Goal: Task Accomplishment & Management: Manage account settings

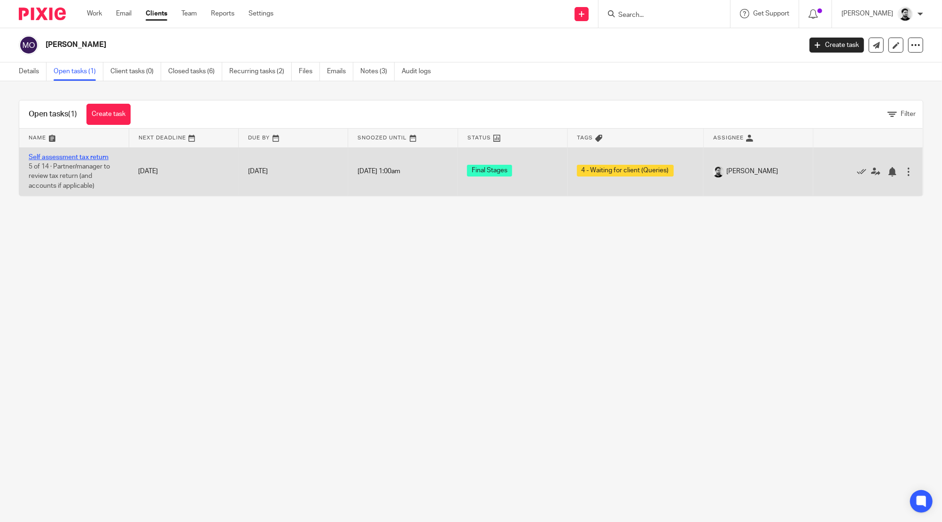
click at [93, 157] on link "Self assessment tax return" at bounding box center [69, 157] width 80 height 7
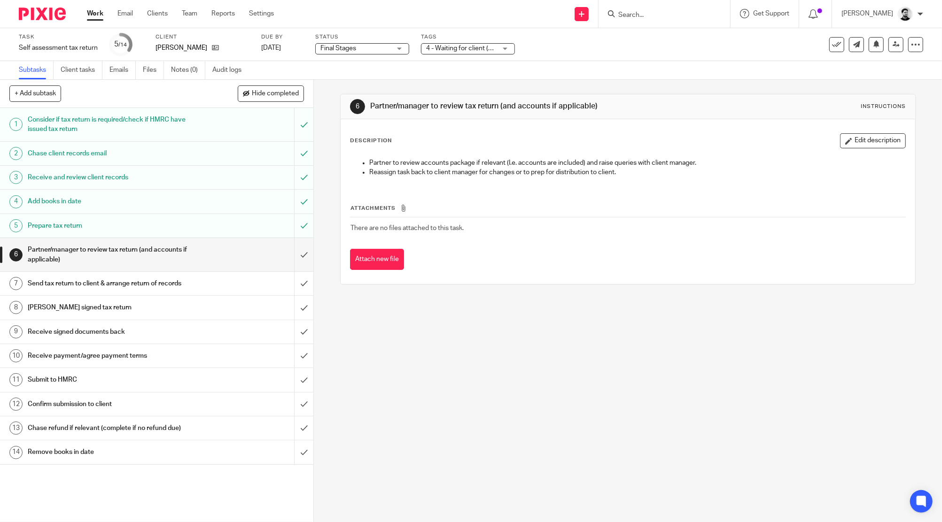
click at [440, 45] on span "4 - Waiting for client (Queries)" at bounding box center [469, 48] width 87 height 7
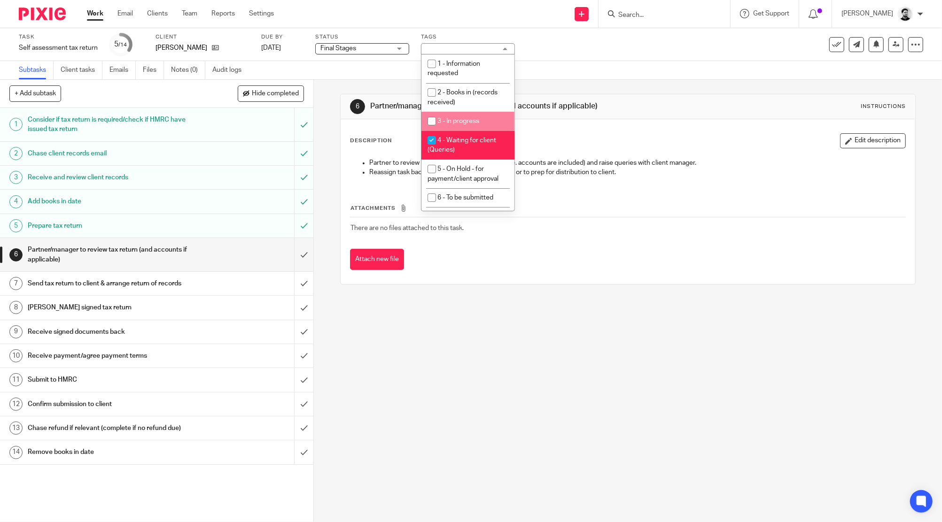
click at [452, 121] on span "3 - In progress" at bounding box center [458, 121] width 42 height 7
checkbox input "true"
click at [455, 144] on span "4 - Waiting for client (Queries)" at bounding box center [461, 145] width 69 height 16
checkbox input "false"
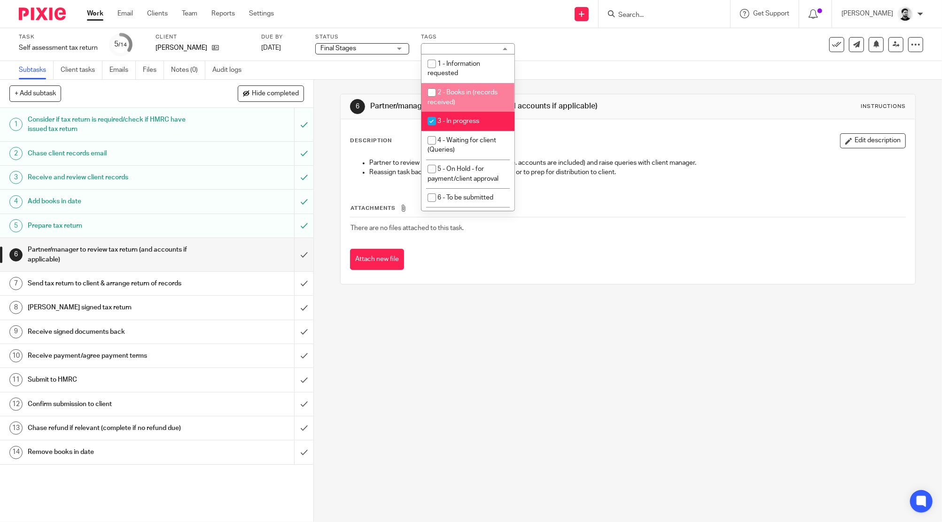
click at [565, 20] on div "Send new email Create task Add client" at bounding box center [581, 14] width 33 height 28
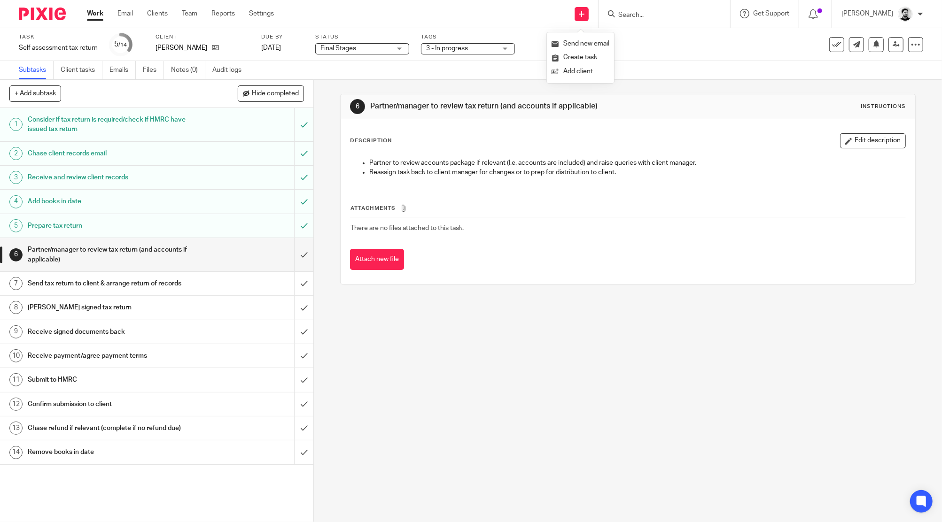
click at [665, 58] on div "Task Self assessment tax return Save Self assessment tax return 5 /14 Client Ma…" at bounding box center [471, 44] width 942 height 33
click at [638, 19] on input "Search" at bounding box center [659, 15] width 85 height 8
click at [293, 255] on input "submit" at bounding box center [156, 254] width 313 height 33
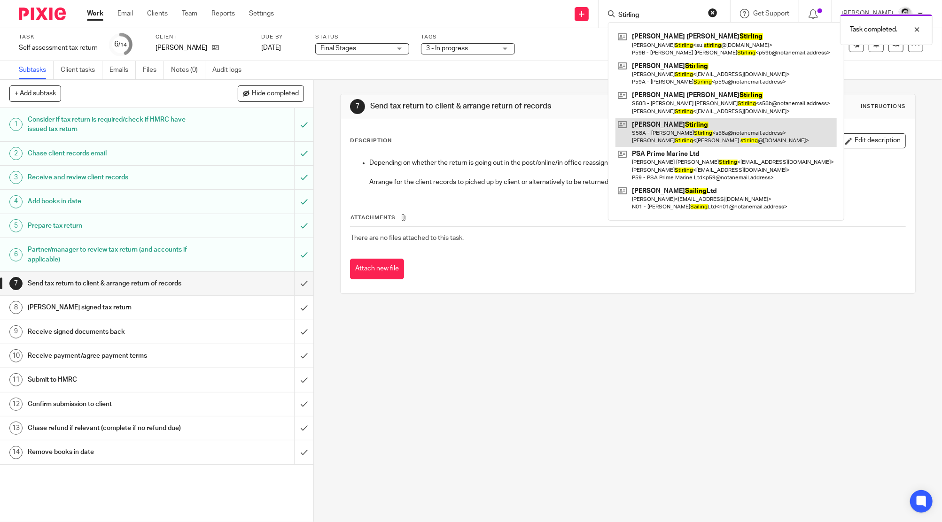
type input "Stirling"
click at [674, 134] on link at bounding box center [725, 132] width 221 height 29
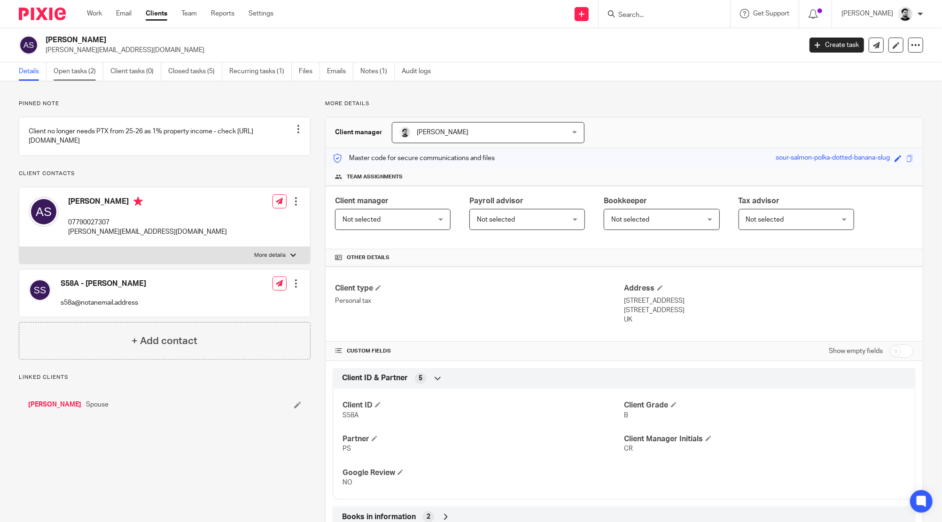
click at [92, 75] on link "Open tasks (2)" at bounding box center [79, 71] width 50 height 18
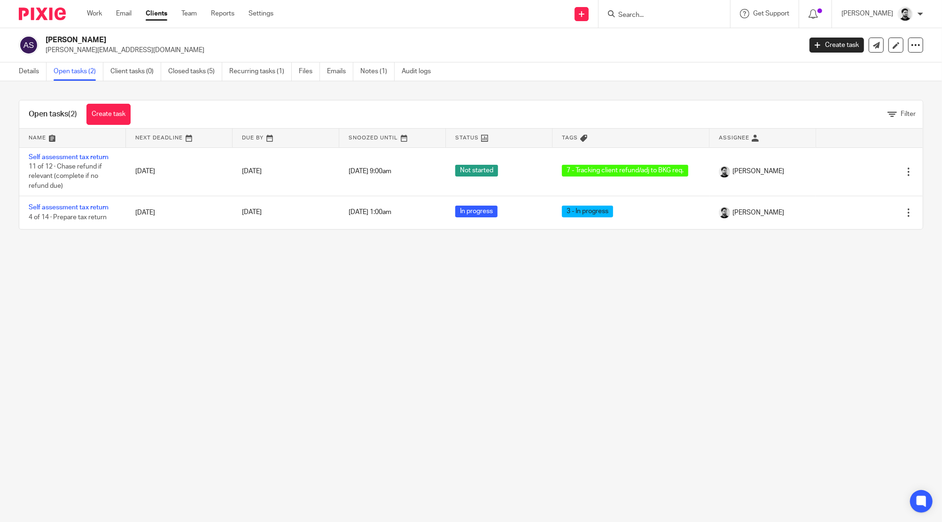
click at [628, 17] on input "Search" at bounding box center [659, 15] width 85 height 8
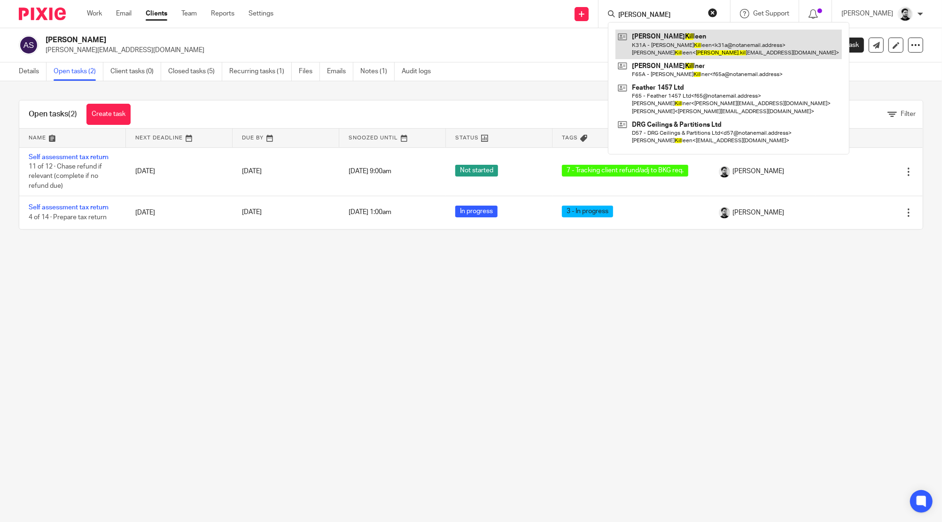
type input "Dan kil"
click at [663, 36] on link at bounding box center [728, 44] width 226 height 29
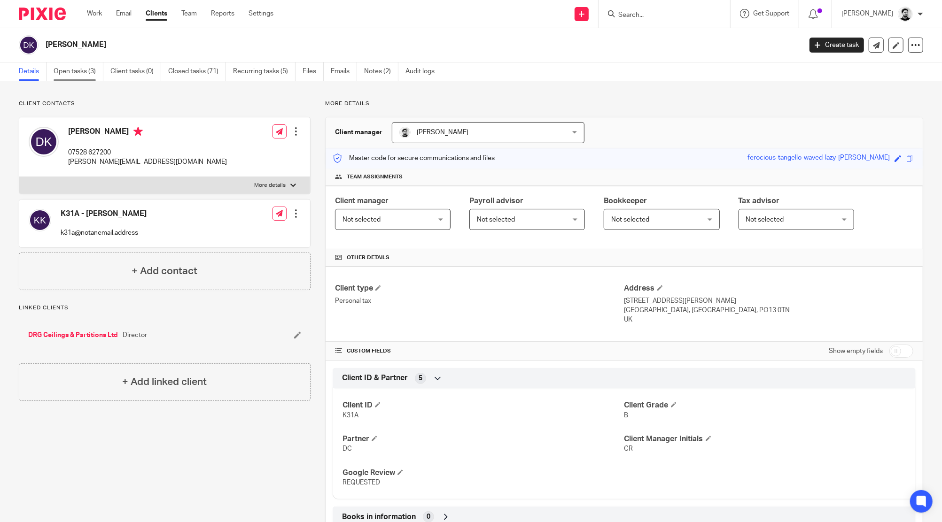
click at [80, 67] on link "Open tasks (3)" at bounding box center [79, 71] width 50 height 18
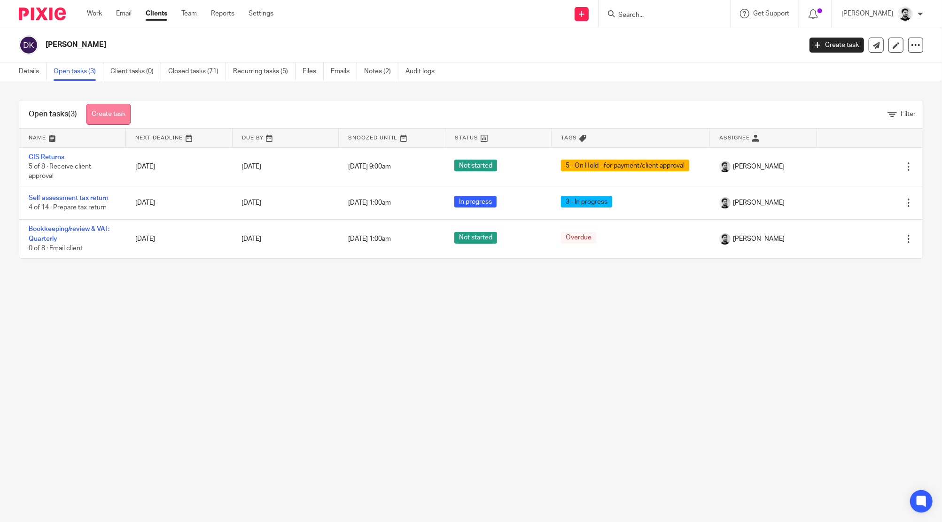
click at [108, 115] on link "Create task" at bounding box center [108, 114] width 44 height 21
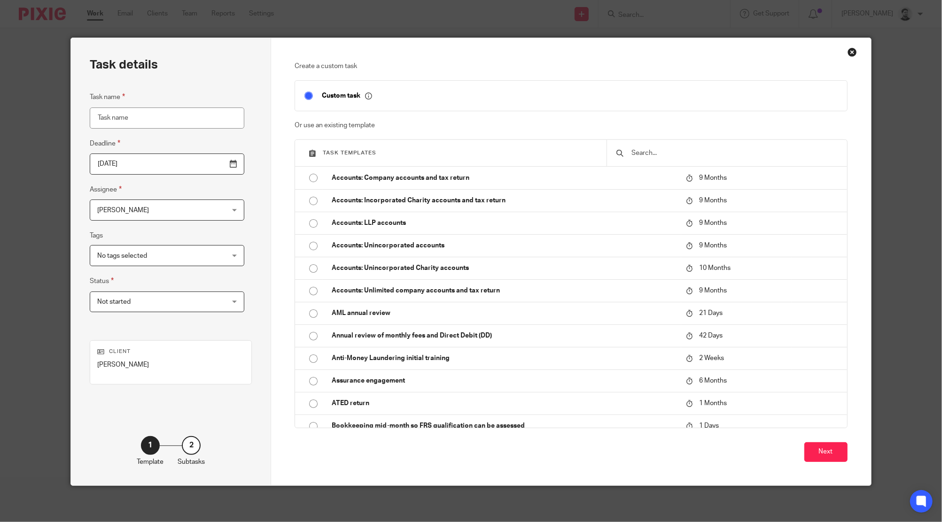
click at [137, 120] on input "Task name" at bounding box center [167, 118] width 155 height 21
type input "[PERSON_NAME] onboarding for Rental Income from 2025-26"
click at [155, 154] on input "2025-08-15" at bounding box center [167, 164] width 155 height 21
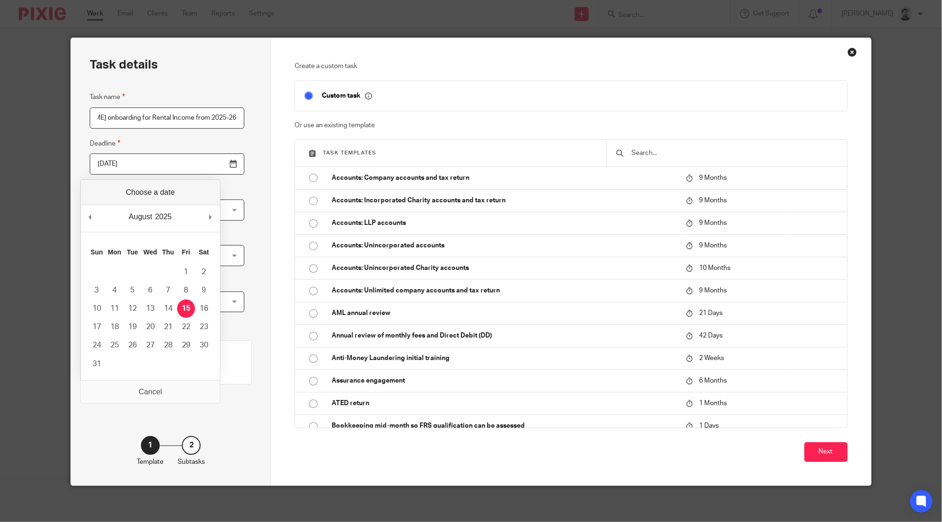
scroll to position [0, 0]
type input "2026-04-06"
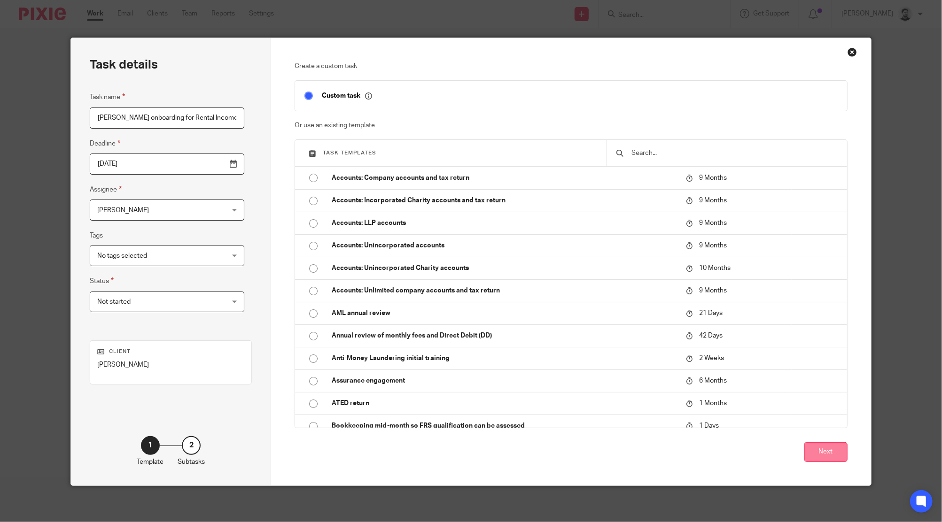
click at [818, 447] on button "Next" at bounding box center [825, 452] width 43 height 20
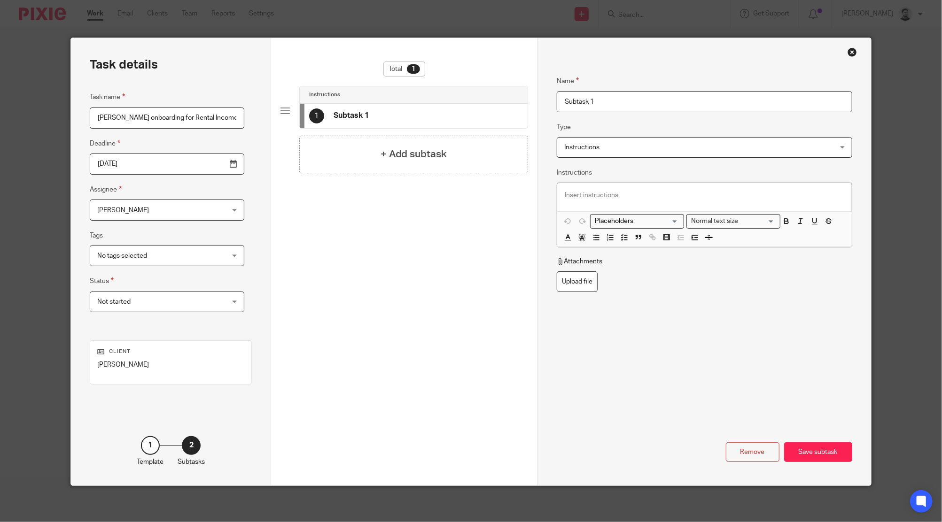
click at [818, 447] on div "Save subtask" at bounding box center [818, 452] width 68 height 20
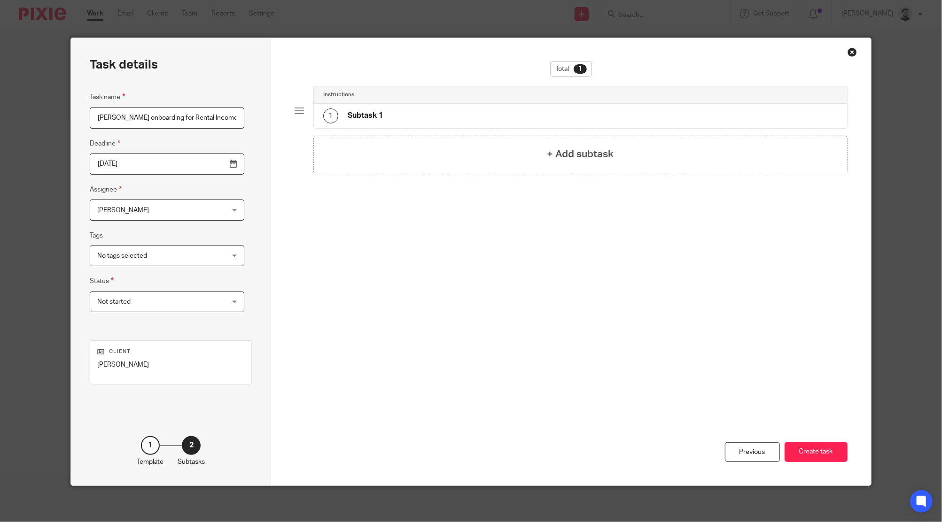
click at [818, 447] on button "Create task" at bounding box center [815, 452] width 63 height 20
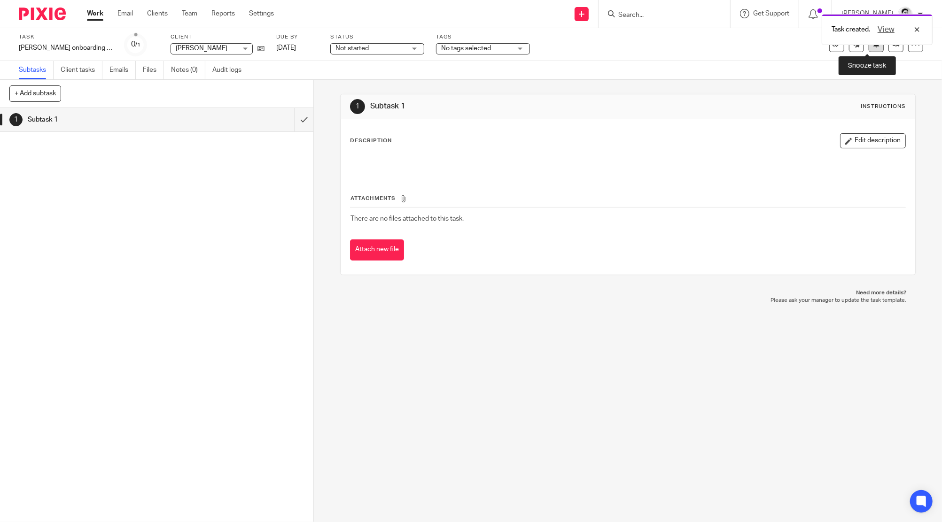
click at [869, 49] on button at bounding box center [875, 44] width 15 height 15
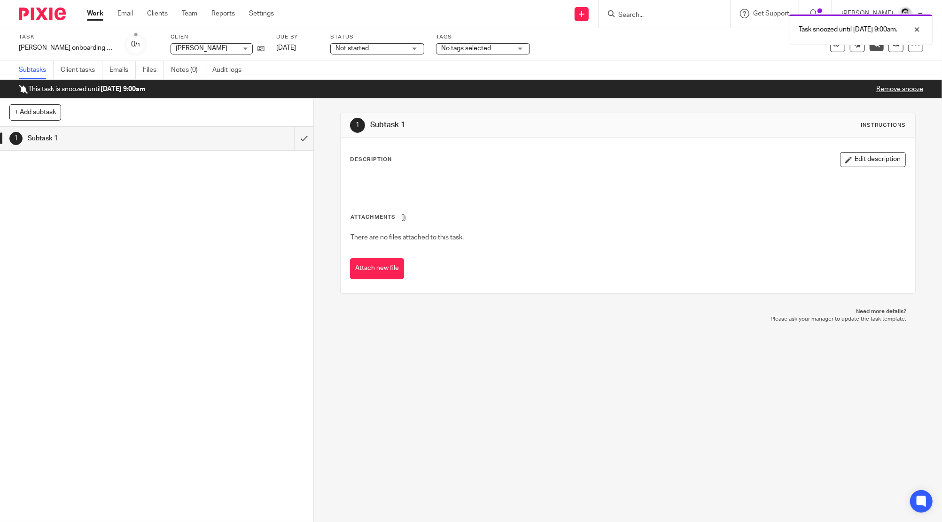
click at [96, 14] on link "Work" at bounding box center [95, 13] width 16 height 9
